Goal: Find specific page/section: Find specific page/section

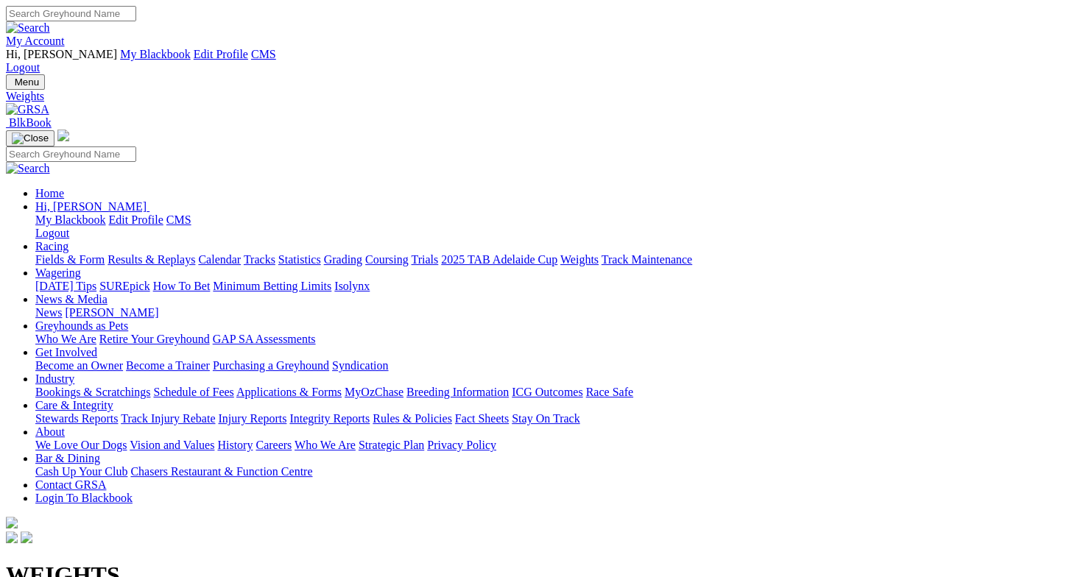
click at [96, 253] on link "Fields & Form" at bounding box center [69, 259] width 69 height 13
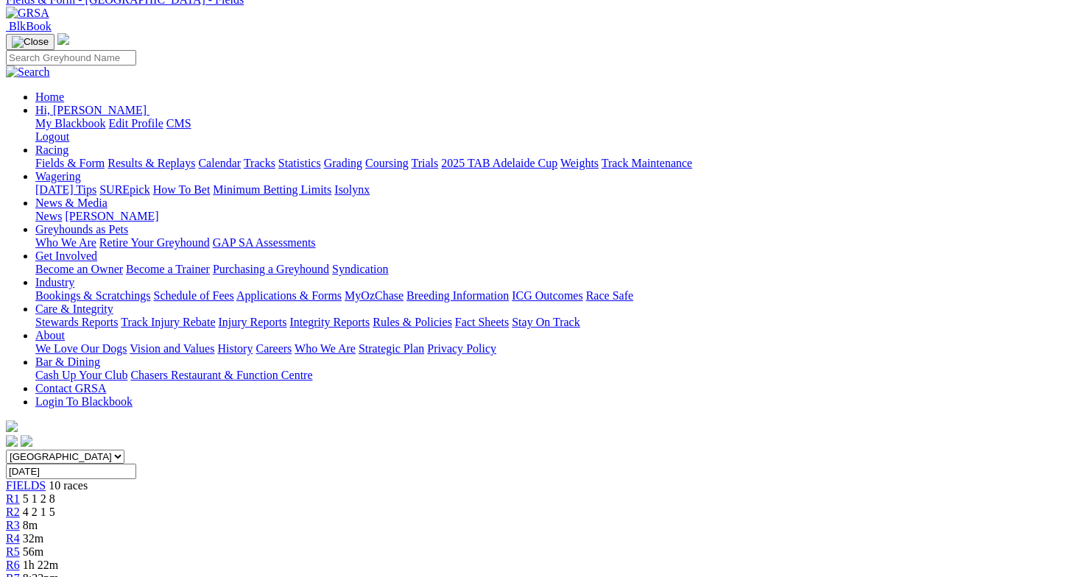
scroll to position [93, 0]
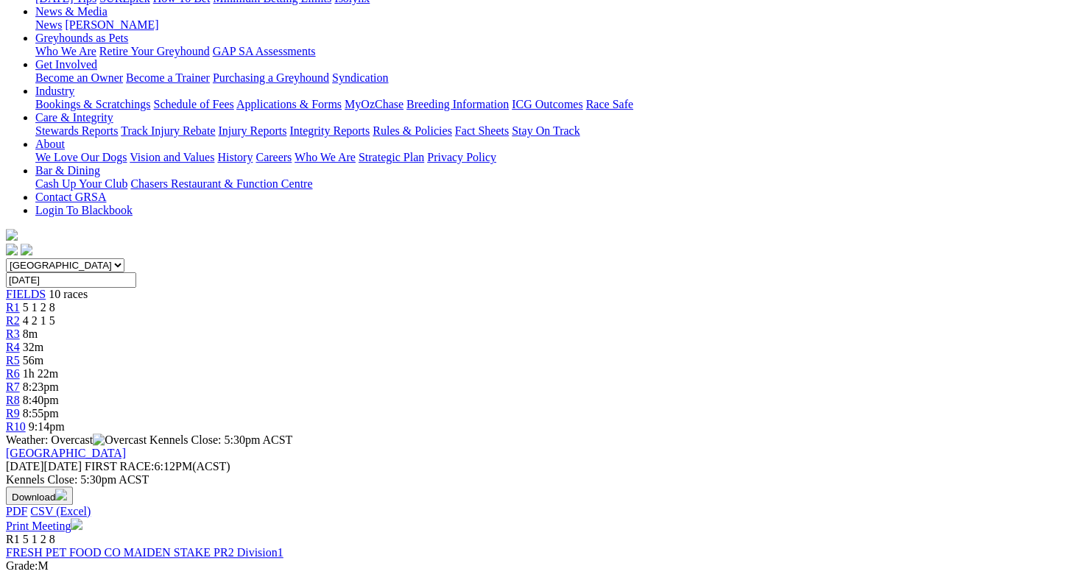
scroll to position [289, 0]
